Goal: Task Accomplishment & Management: Manage account settings

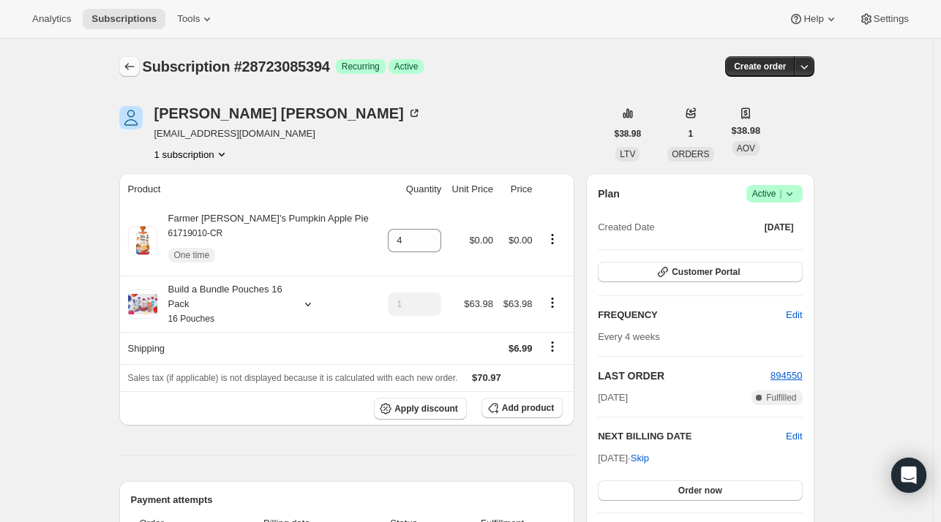
click at [129, 67] on icon "Subscriptions" at bounding box center [129, 66] width 10 height 7
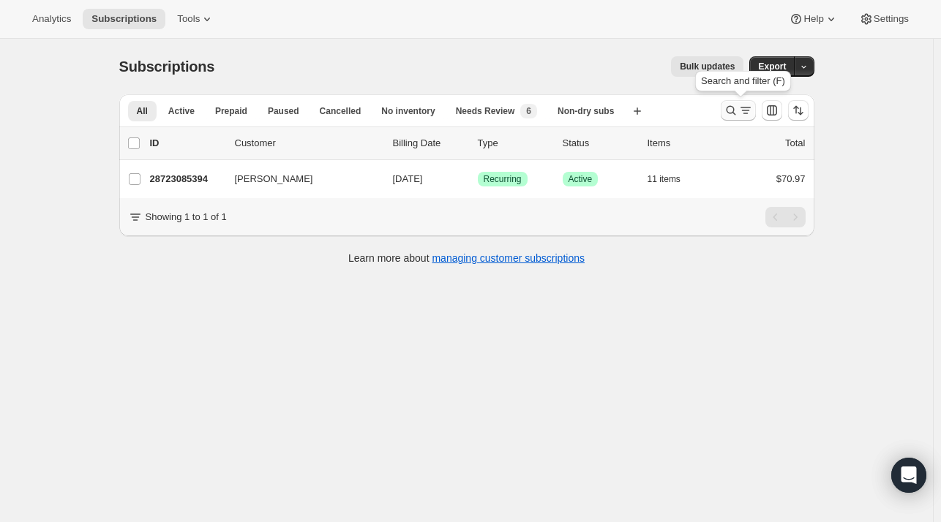
click at [731, 116] on icon "Search and filter results" at bounding box center [730, 110] width 15 height 15
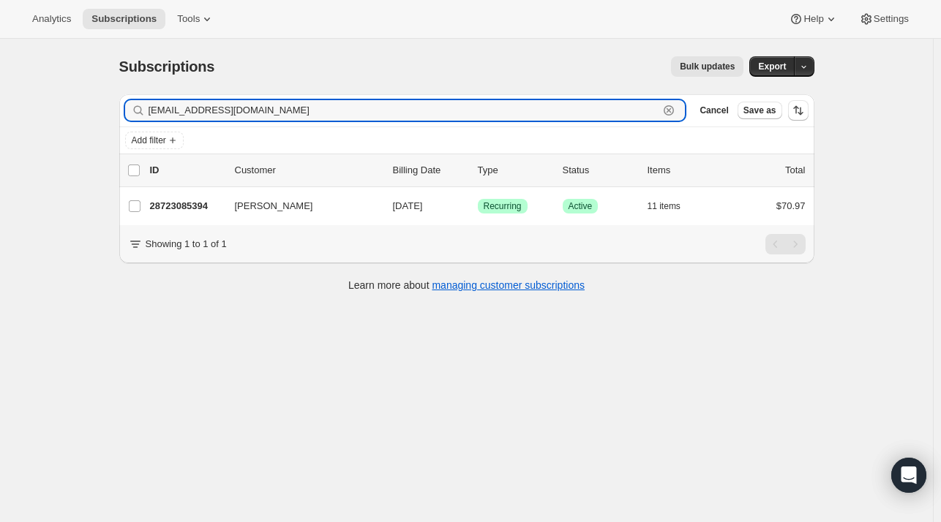
click at [671, 111] on icon "button" at bounding box center [668, 110] width 5 height 5
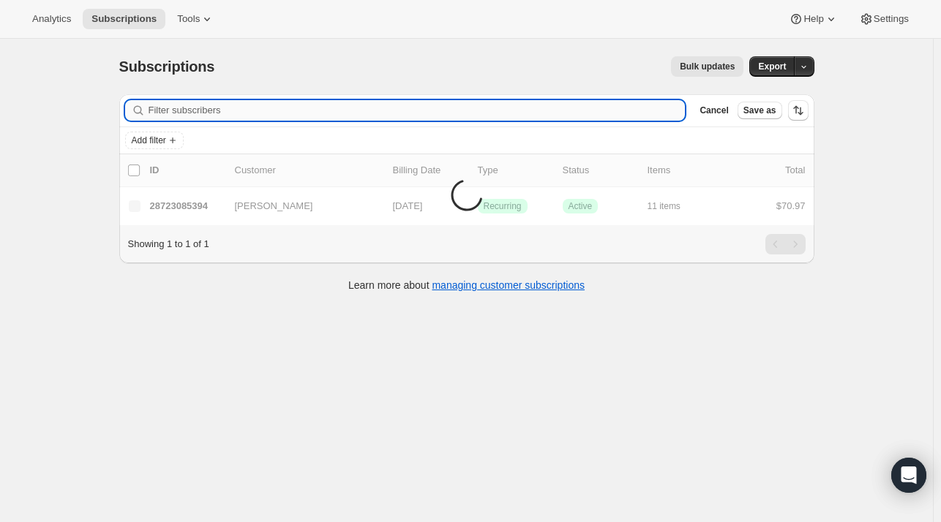
click at [426, 113] on input "Filter subscribers" at bounding box center [416, 110] width 537 height 20
paste input "[EMAIL_ADDRESS][DOMAIN_NAME]"
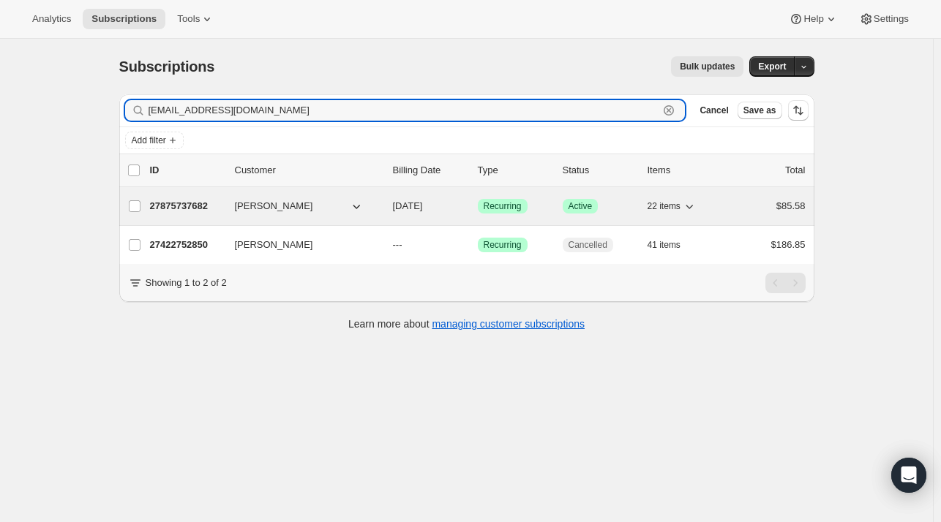
type input "[EMAIL_ADDRESS][DOMAIN_NAME]"
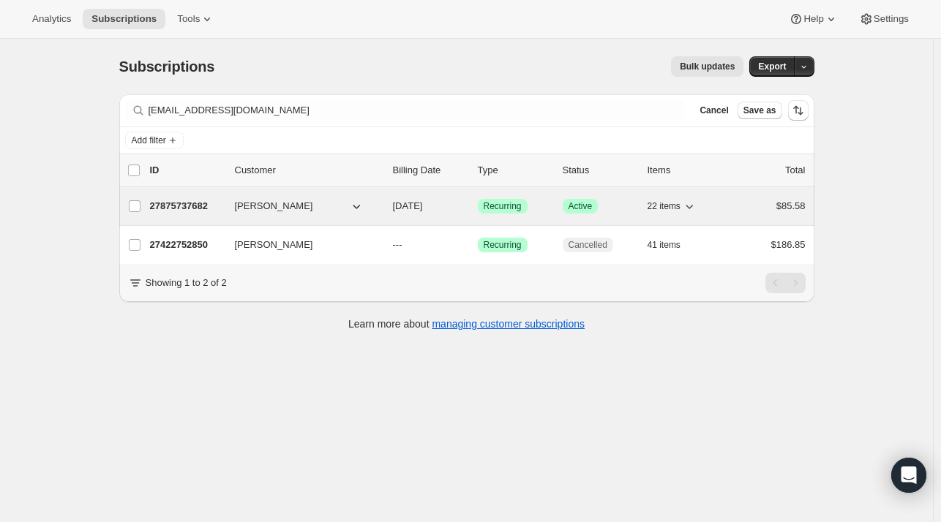
click at [193, 203] on p "27875737682" at bounding box center [186, 206] width 73 height 15
